Goal: Navigation & Orientation: Find specific page/section

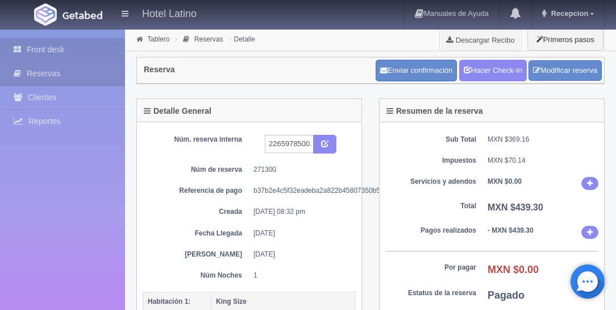
click at [41, 47] on link "Front desk" at bounding box center [62, 49] width 125 height 23
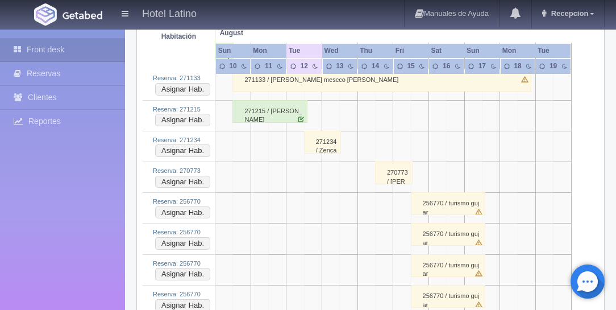
scroll to position [2638, 0]
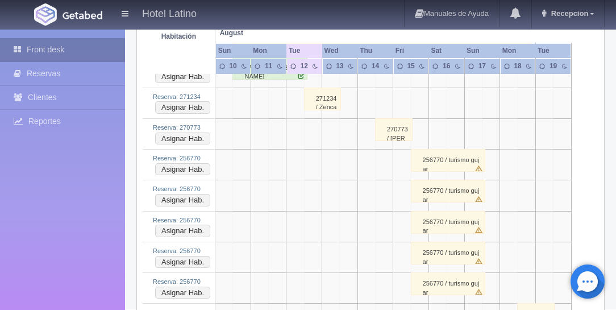
click at [54, 50] on link "Front desk" at bounding box center [62, 49] width 125 height 23
